Goal: Use online tool/utility: Utilize a website feature to perform a specific function

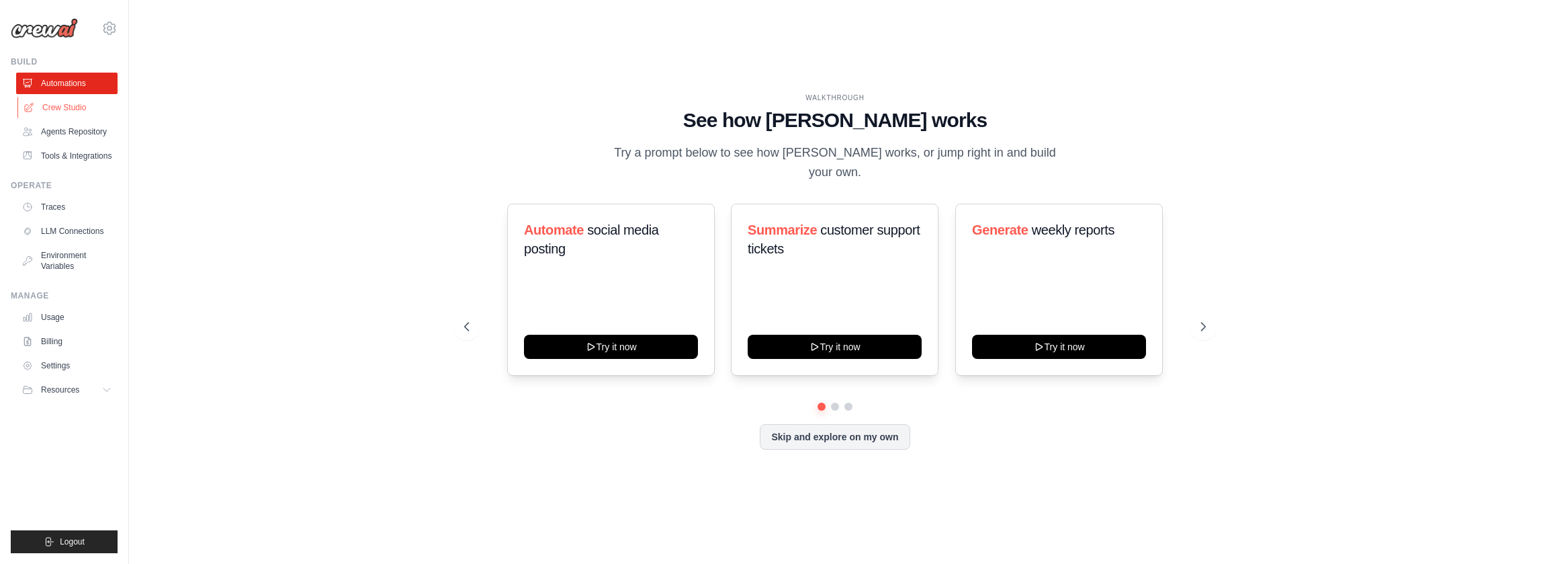
click at [92, 100] on link "Crew Studio" at bounding box center [67, 107] width 101 height 21
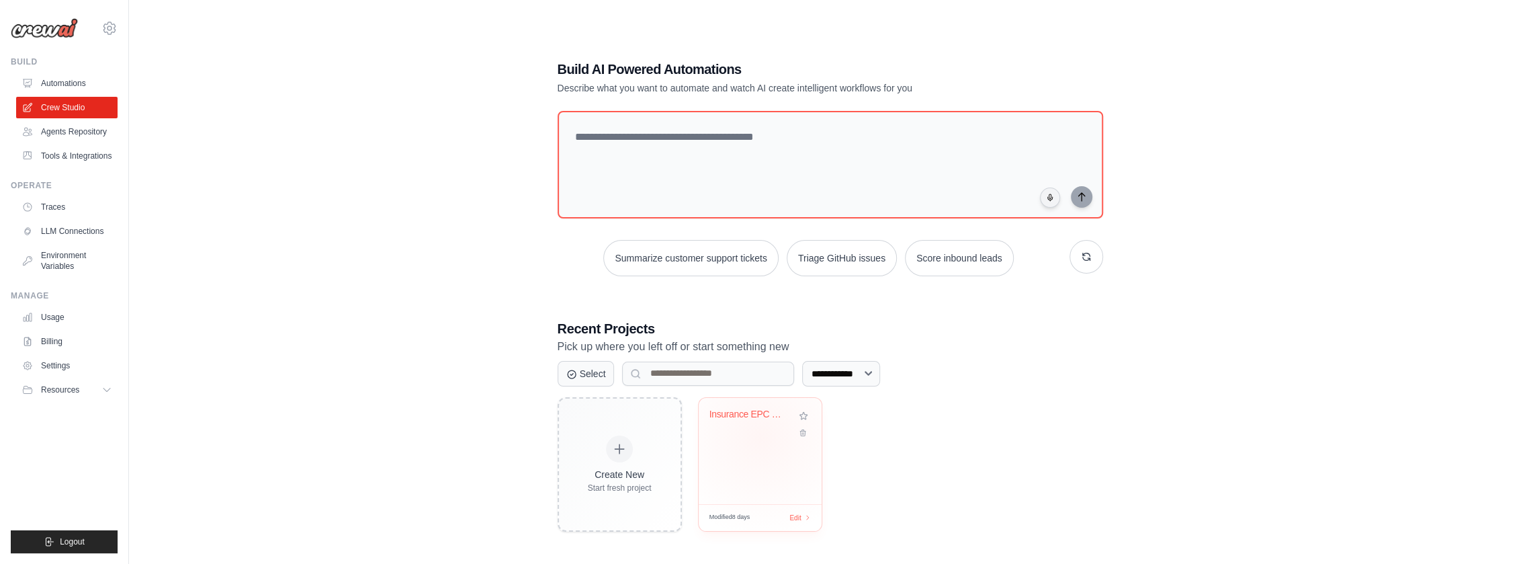
click at [761, 437] on div "Insurance EPC Process Mining from I..." at bounding box center [760, 451] width 123 height 106
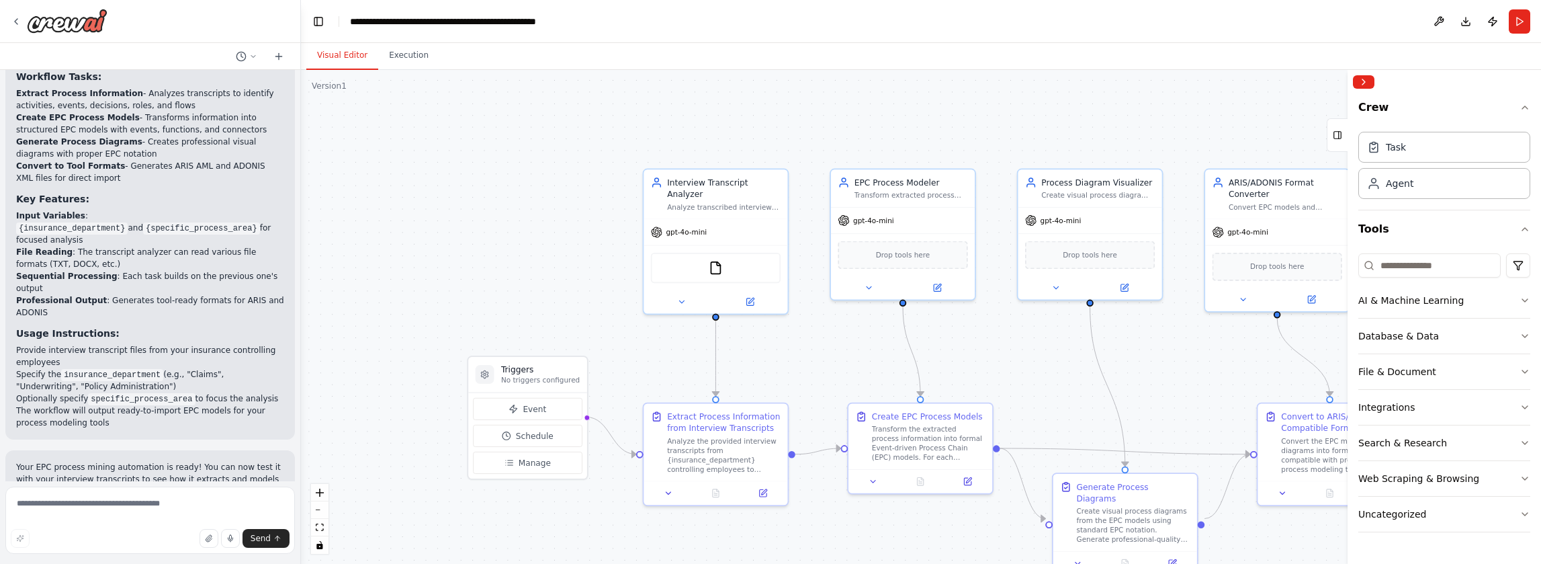
scroll to position [1544, 0]
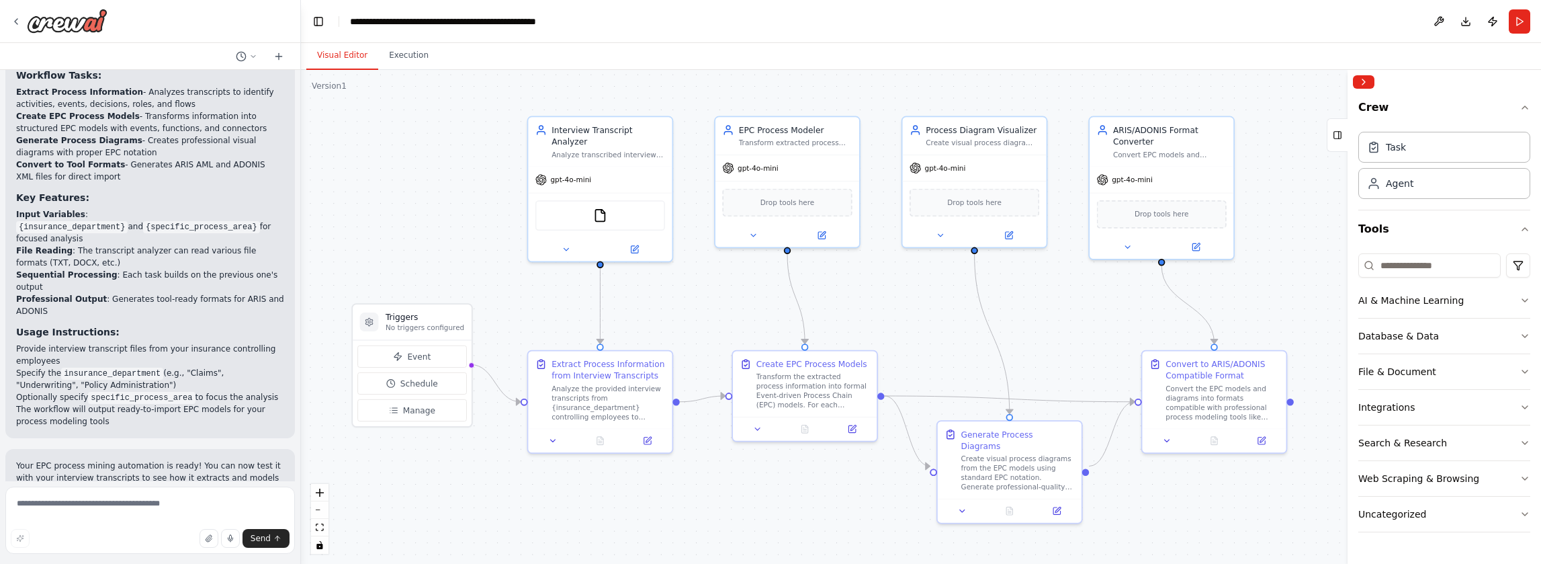
drag, startPoint x: 1147, startPoint y: 378, endPoint x: 1032, endPoint y: 326, distance: 126.9
click at [1032, 326] on div ".deletable-edge-delete-btn { width: 20px; height: 20px; border: 0px solid #ffff…" at bounding box center [921, 317] width 1240 height 494
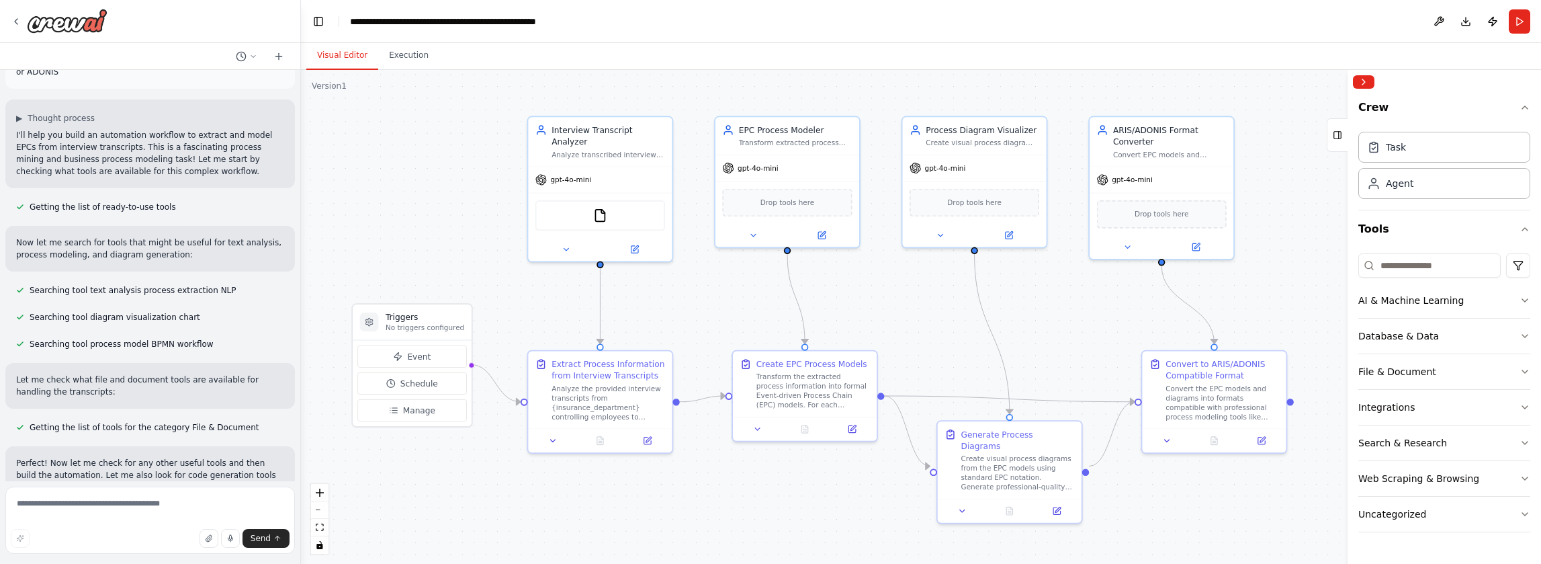
scroll to position [0, 0]
